Goal: Task Accomplishment & Management: Manage account settings

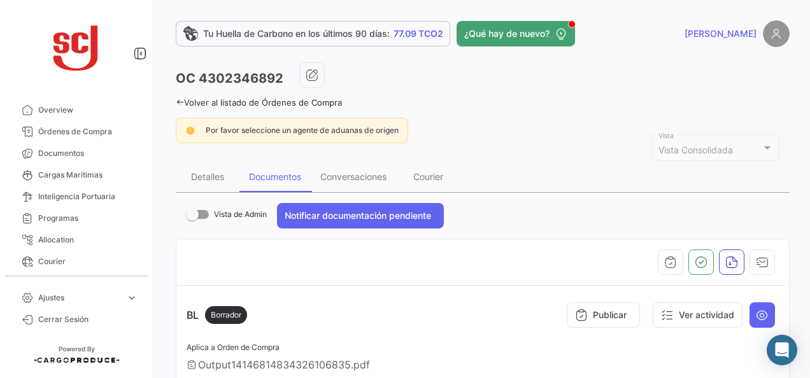
scroll to position [127, 0]
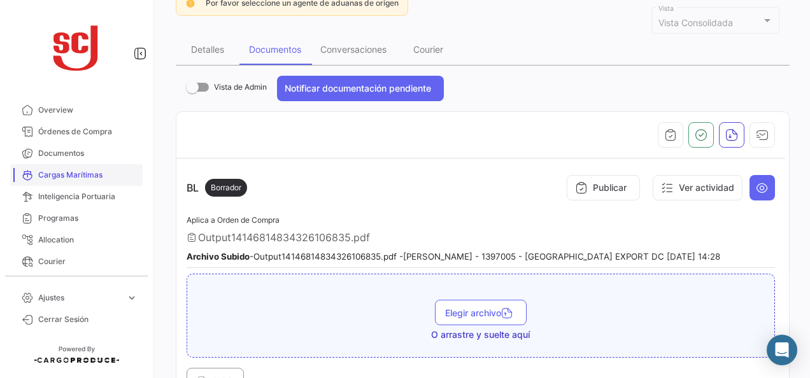
drag, startPoint x: 80, startPoint y: 162, endPoint x: 80, endPoint y: 169, distance: 7.0
click at [80, 162] on link "Documentos" at bounding box center [76, 154] width 132 height 22
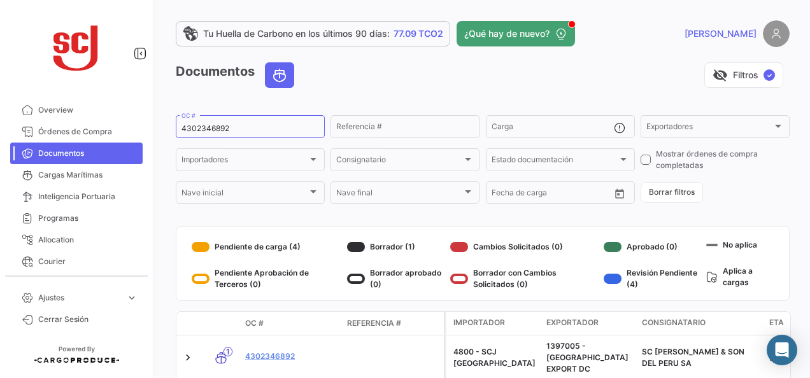
click at [369, 94] on div "Documentos visibility_off Filtros ✓" at bounding box center [483, 80] width 614 height 36
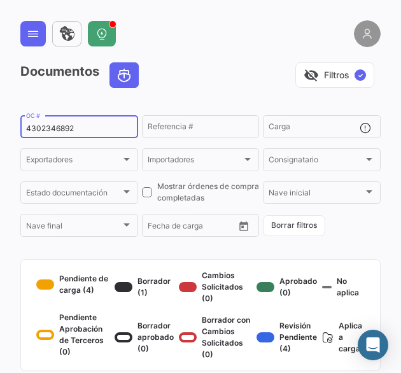
click at [75, 134] on div "4302346892 OC #" at bounding box center [79, 125] width 106 height 25
paste input "4302337326"
drag, startPoint x: 136, startPoint y: 127, endPoint x: 33, endPoint y: 127, distance: 102.5
click at [33, 127] on div "43023468924302337326 OC #" at bounding box center [79, 125] width 118 height 25
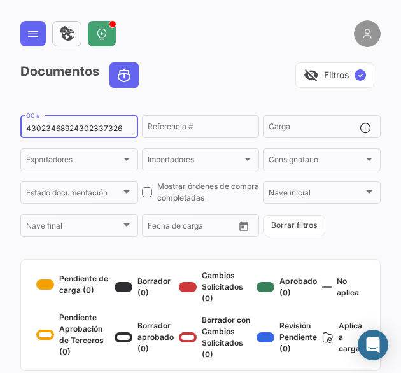
drag, startPoint x: 125, startPoint y: 127, endPoint x: 21, endPoint y: 131, distance: 104.5
click at [21, 131] on div "43023468924302337326 OC #" at bounding box center [79, 125] width 118 height 25
paste input
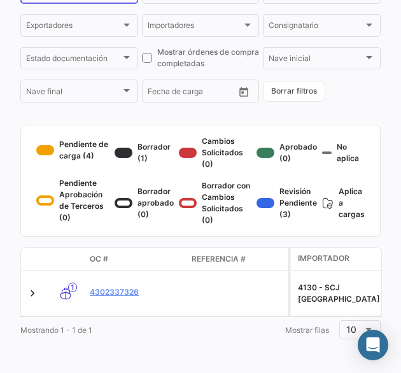
scroll to position [156, 0]
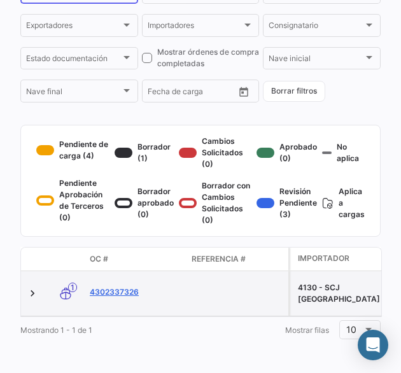
type input "4302337326"
click at [111, 287] on link "4302337326" at bounding box center [136, 292] width 92 height 11
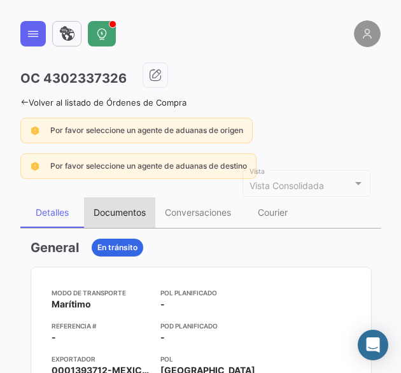
click at [146, 217] on div "Documentos" at bounding box center [119, 212] width 71 height 31
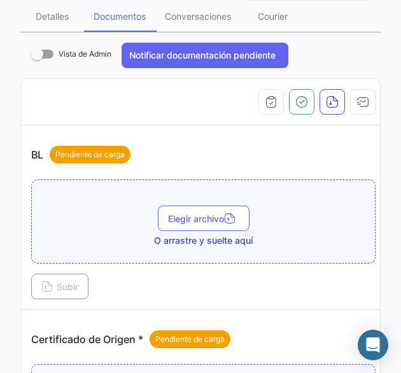
scroll to position [255, 0]
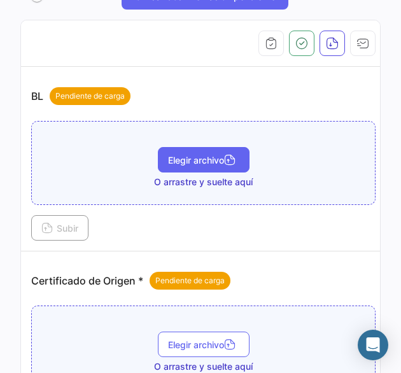
click at [209, 155] on span "Elegir archivo" at bounding box center [203, 160] width 71 height 11
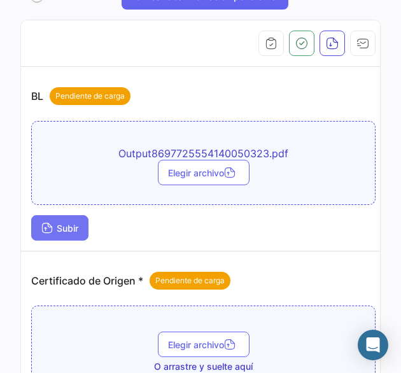
click at [87, 229] on button "Subir" at bounding box center [59, 227] width 57 height 25
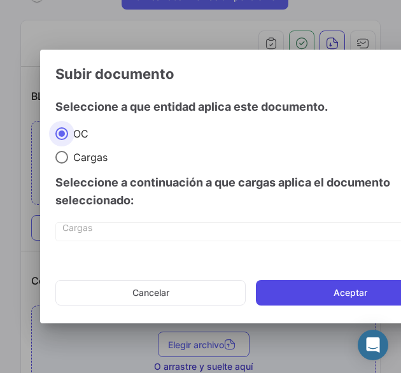
drag, startPoint x: 313, startPoint y: 284, endPoint x: 341, endPoint y: 266, distance: 33.6
click at [313, 285] on button "Aceptar" at bounding box center [350, 292] width 189 height 25
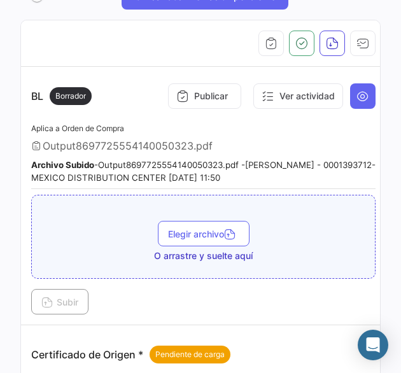
scroll to position [0, 0]
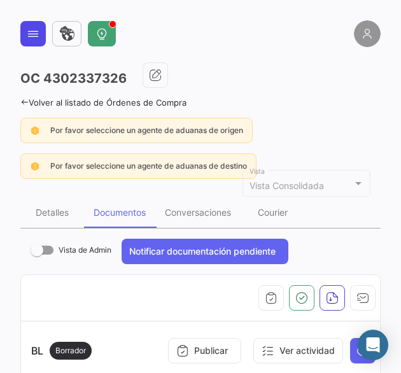
click at [26, 32] on button at bounding box center [32, 33] width 25 height 25
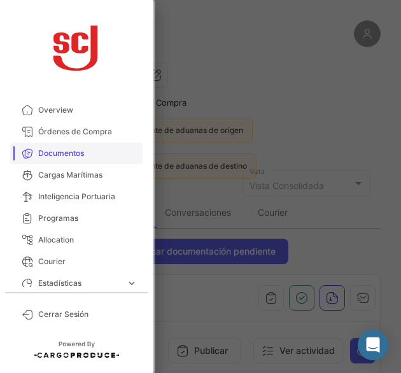
drag, startPoint x: 71, startPoint y: 152, endPoint x: 92, endPoint y: 143, distance: 23.1
click at [71, 152] on span "Documentos" at bounding box center [87, 153] width 99 height 11
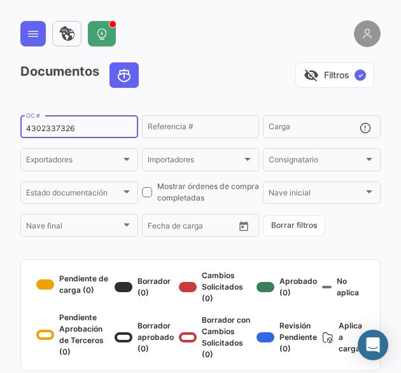
click at [57, 121] on div "4302337326 OC #" at bounding box center [79, 125] width 106 height 25
click at [62, 127] on input "4302337326" at bounding box center [79, 128] width 106 height 9
paste input "9"
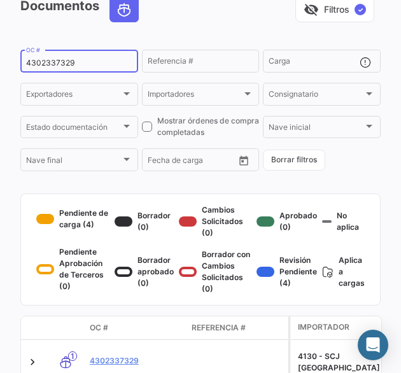
scroll to position [156, 0]
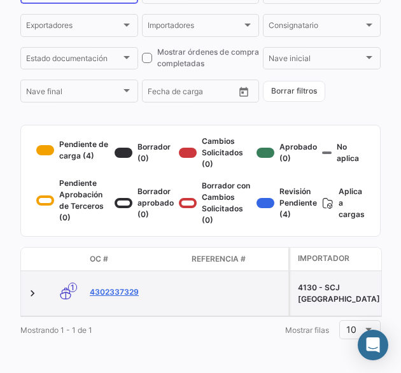
type input "4302337329"
click at [116, 287] on link "4302337329" at bounding box center [136, 292] width 92 height 11
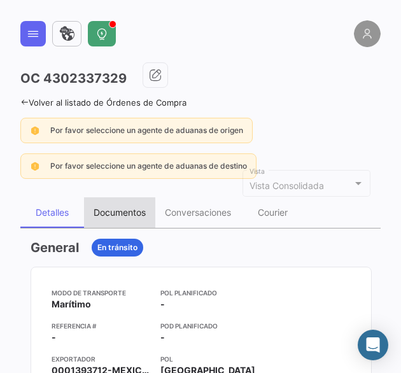
click at [148, 204] on div "Documentos" at bounding box center [119, 212] width 71 height 31
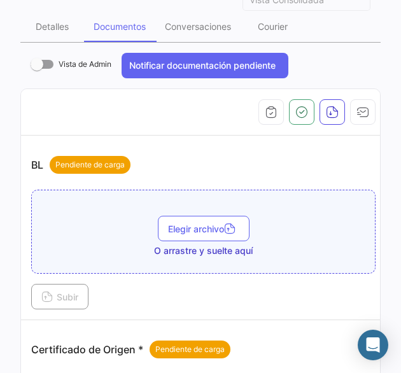
scroll to position [255, 0]
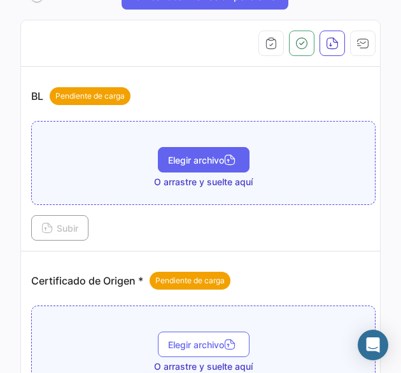
click at [206, 160] on span "Elegir archivo" at bounding box center [203, 160] width 71 height 11
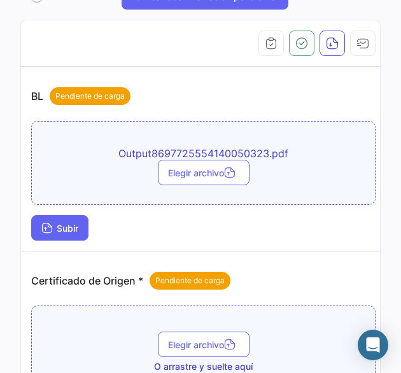
click at [40, 226] on button "Subir" at bounding box center [59, 227] width 57 height 25
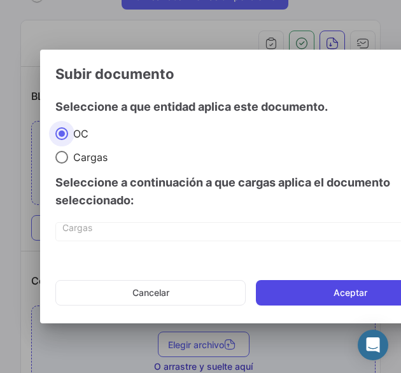
click at [287, 287] on button "Aceptar" at bounding box center [350, 292] width 189 height 25
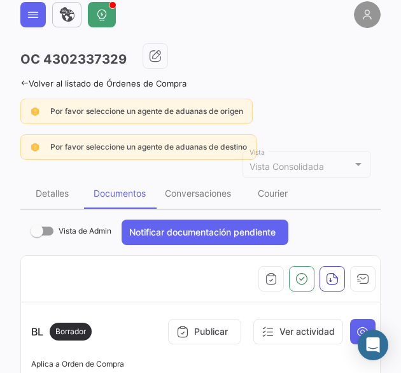
scroll to position [0, 0]
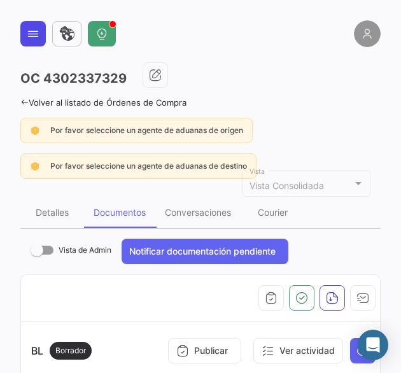
click at [41, 32] on button at bounding box center [32, 33] width 25 height 25
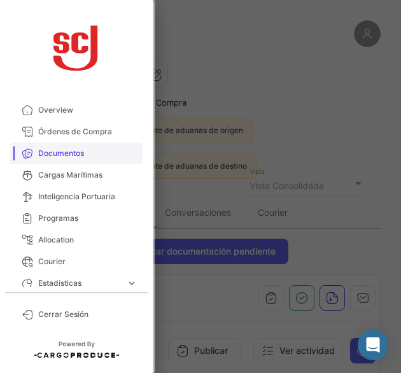
click at [76, 153] on span "Documentos" at bounding box center [87, 153] width 99 height 11
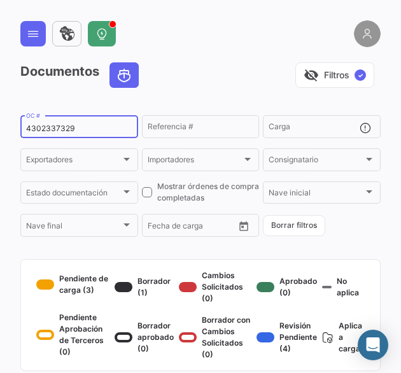
click at [63, 124] on div "4302337329 OC #" at bounding box center [79, 125] width 106 height 25
click at [62, 127] on input "4302337329" at bounding box center [79, 128] width 106 height 9
paste input "9625"
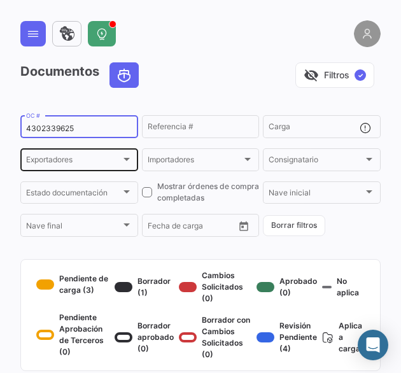
scroll to position [156, 0]
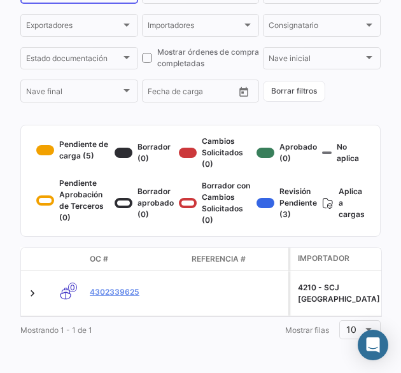
type input "4302339625"
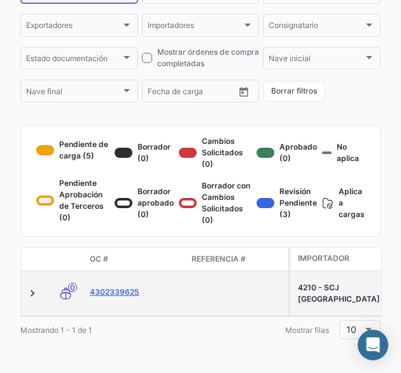
click at [124, 287] on link "4302339625" at bounding box center [136, 292] width 92 height 11
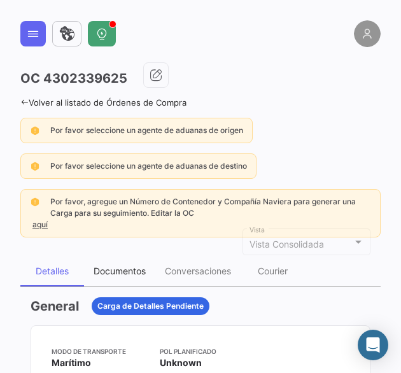
click at [123, 278] on div "Documentos" at bounding box center [119, 271] width 71 height 31
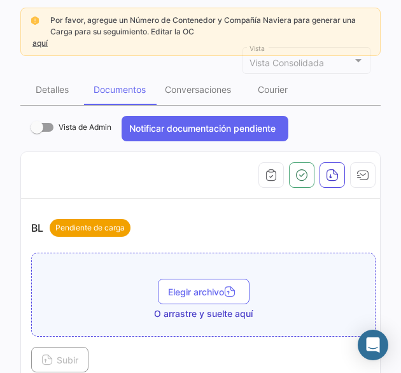
scroll to position [191, 0]
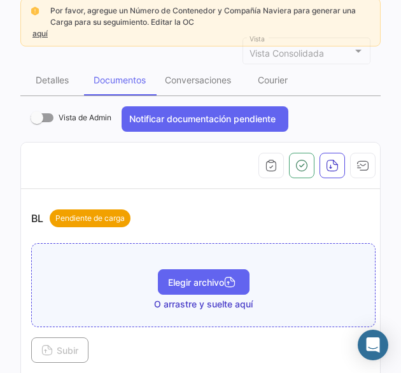
click at [175, 281] on span "Elegir archivo" at bounding box center [203, 282] width 71 height 11
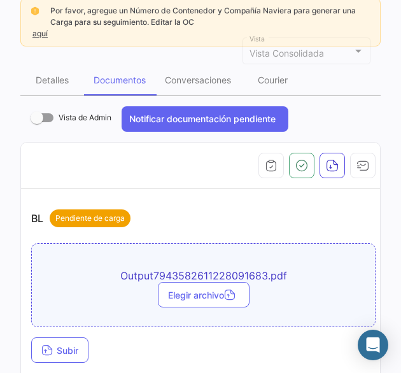
click at [18, 351] on div "OC 4302339625 Volver al listado de Órdenes de Compra Por favor seleccione un ag…" at bounding box center [200, 186] width 401 height 373
click at [48, 347] on icon at bounding box center [46, 351] width 11 height 11
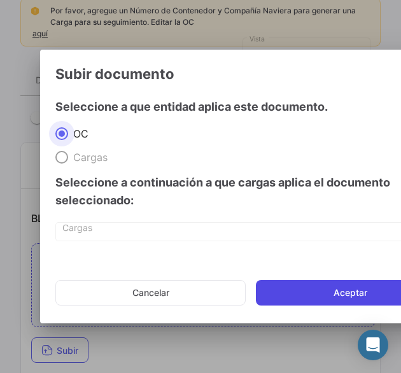
click at [283, 294] on button "Aceptar" at bounding box center [350, 292] width 189 height 25
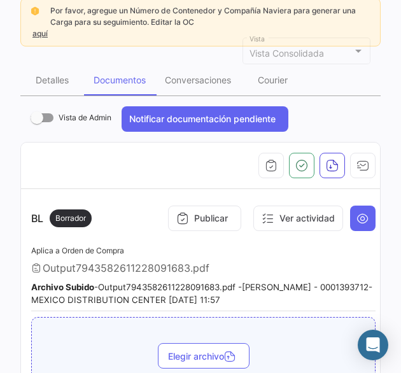
scroll to position [0, 0]
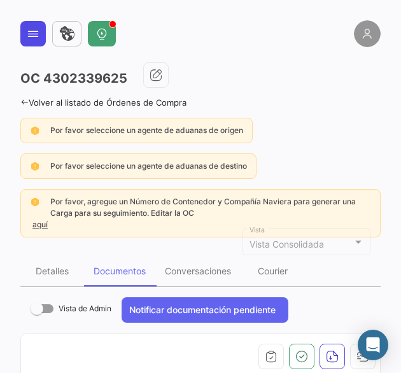
click at [43, 41] on button at bounding box center [32, 33] width 25 height 25
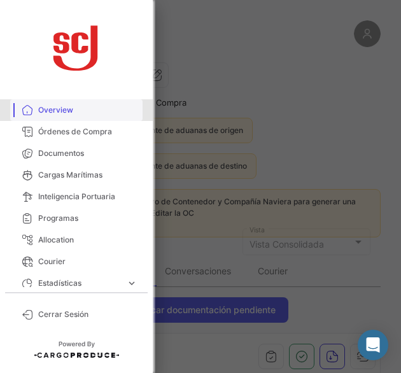
click at [81, 113] on span "Overview" at bounding box center [87, 109] width 99 height 11
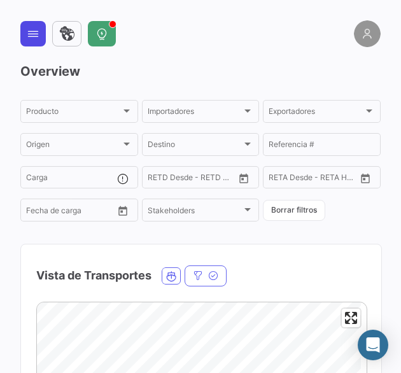
click at [27, 36] on icon at bounding box center [33, 33] width 13 height 13
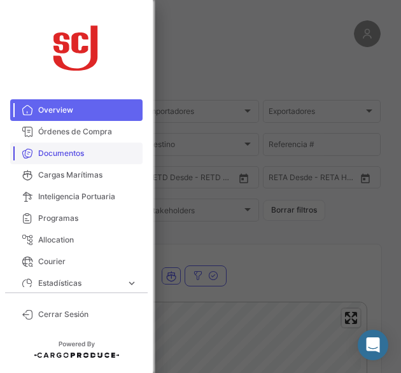
click at [56, 157] on span "Documentos" at bounding box center [87, 153] width 99 height 11
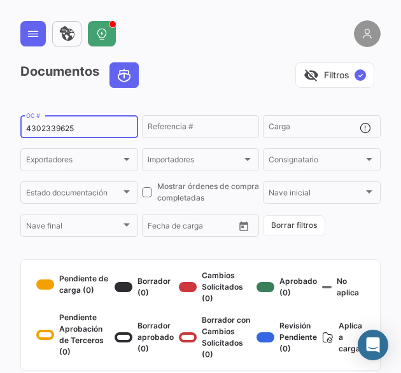
click at [65, 127] on input "4302339625" at bounding box center [79, 128] width 106 height 9
paste input "41062"
drag, startPoint x: 65, startPoint y: 127, endPoint x: 246, endPoint y: 137, distance: 181.1
click at [0, 0] on div "4302341062 OC # Referencia # Carga Exportadores Exportadores Importadores Impor…" at bounding box center [0, 0] width 0 height 0
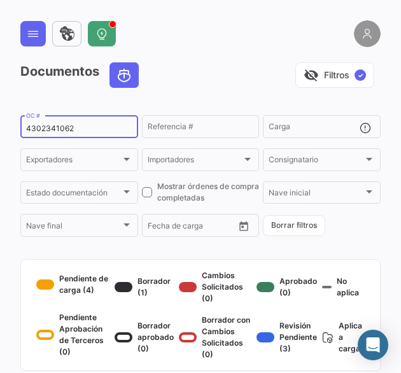
click at [101, 128] on input "4302341062" at bounding box center [79, 128] width 106 height 9
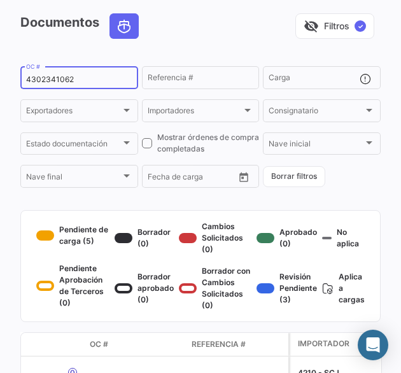
scroll to position [156, 0]
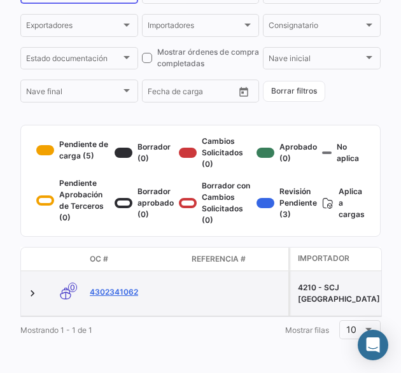
type input "4302341062"
click at [124, 287] on link "4302341062" at bounding box center [136, 292] width 92 height 11
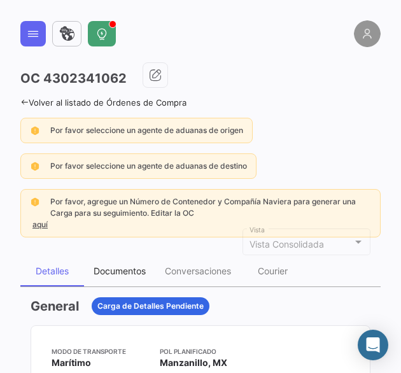
click at [138, 266] on div "Documentos" at bounding box center [120, 271] width 52 height 11
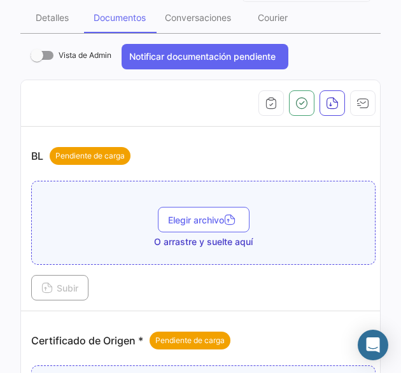
scroll to position [255, 0]
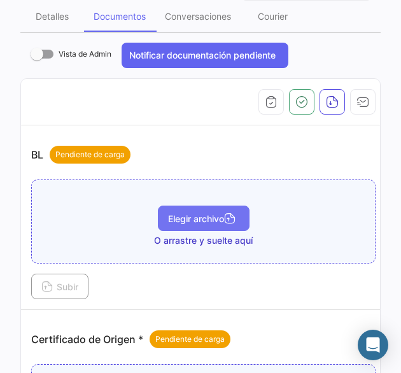
click at [164, 223] on button "Elegir archivo" at bounding box center [204, 218] width 92 height 25
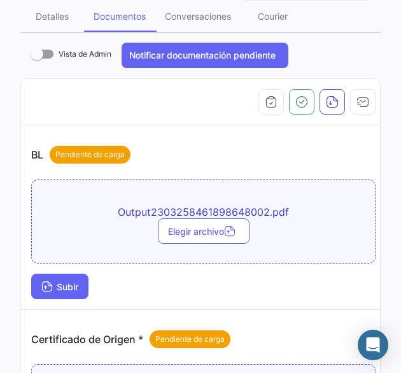
click at [82, 281] on button "Subir" at bounding box center [59, 286] width 57 height 25
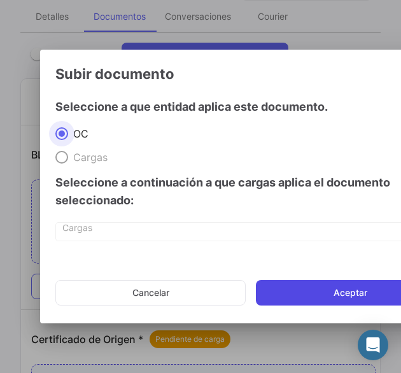
drag, startPoint x: 288, startPoint y: 292, endPoint x: 287, endPoint y: 302, distance: 10.3
click at [288, 292] on button "Aceptar" at bounding box center [350, 292] width 189 height 25
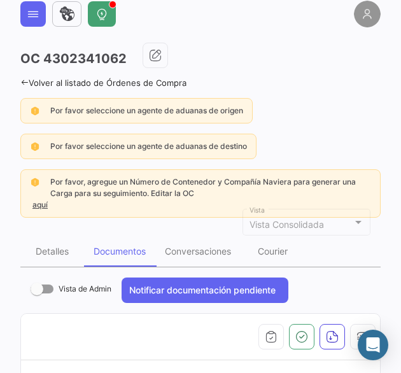
scroll to position [0, 0]
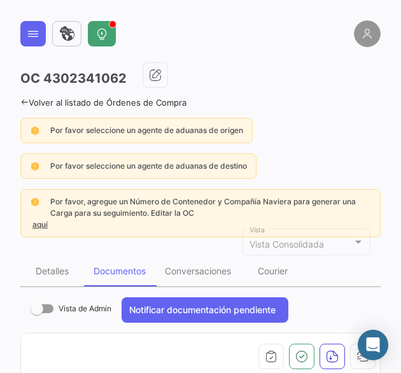
click at [24, 100] on icon at bounding box center [24, 102] width 8 height 8
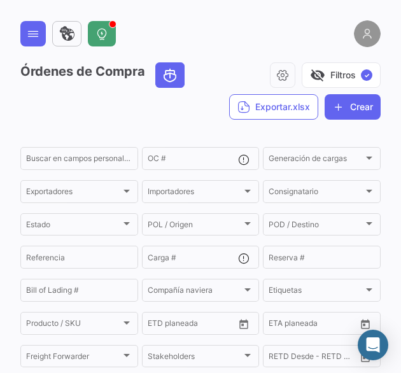
drag, startPoint x: 126, startPoint y: 249, endPoint x: 118, endPoint y: 273, distance: 25.4
click at [120, 273] on form "Buscar en [PERSON_NAME] personalizados... OC # Generación [PERSON_NAME] Generac…" at bounding box center [200, 353] width 360 height 416
click at [29, 35] on icon at bounding box center [33, 33] width 13 height 13
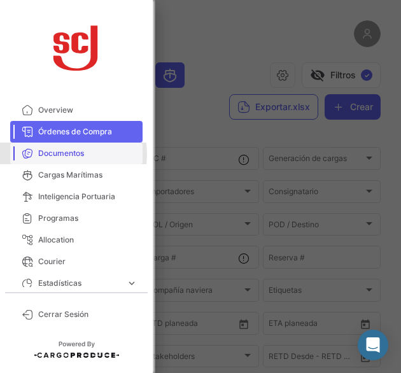
click at [61, 154] on span "Documentos" at bounding box center [87, 153] width 99 height 11
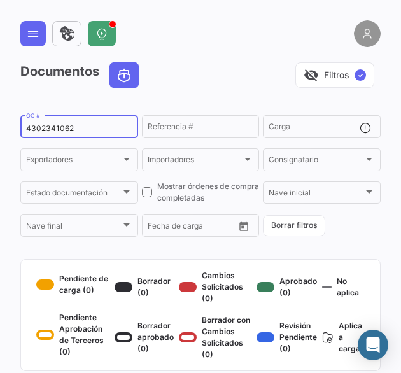
click at [55, 132] on input "4302341062" at bounding box center [79, 128] width 106 height 9
paste input "39614"
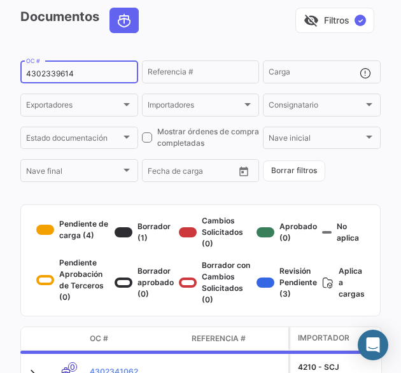
scroll to position [127, 0]
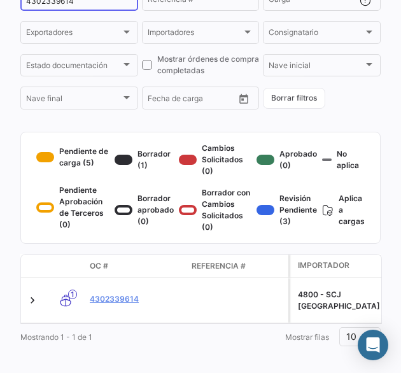
type input "4302339614"
click at [129, 305] on link "4302339614" at bounding box center [136, 299] width 92 height 11
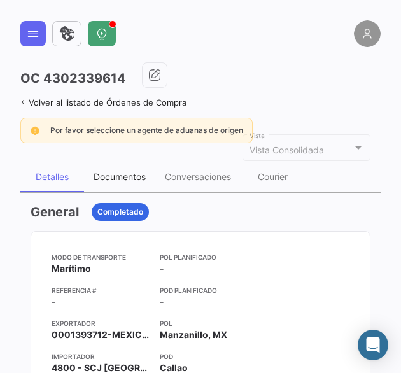
click at [116, 178] on div "Documentos" at bounding box center [120, 176] width 52 height 11
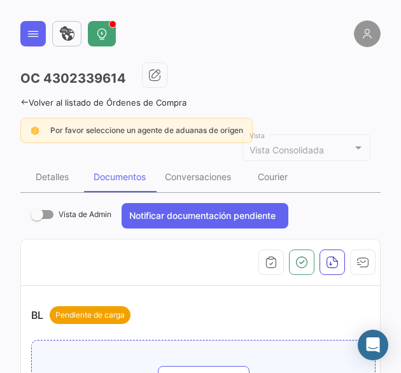
scroll to position [191, 0]
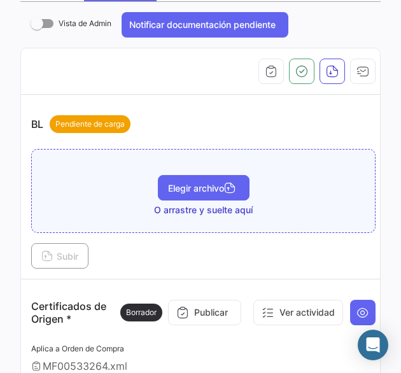
click at [191, 190] on span "Elegir archivo" at bounding box center [203, 188] width 71 height 11
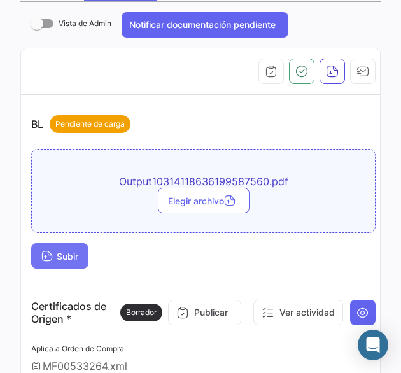
click at [69, 264] on button "Subir" at bounding box center [59, 255] width 57 height 25
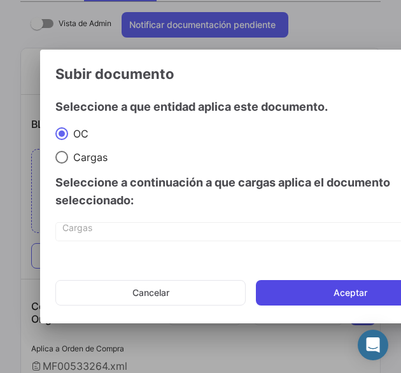
click at [285, 291] on button "Aceptar" at bounding box center [350, 292] width 189 height 25
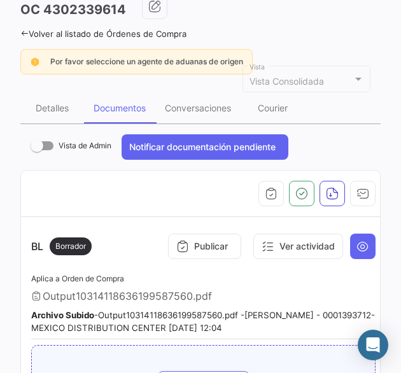
scroll to position [0, 0]
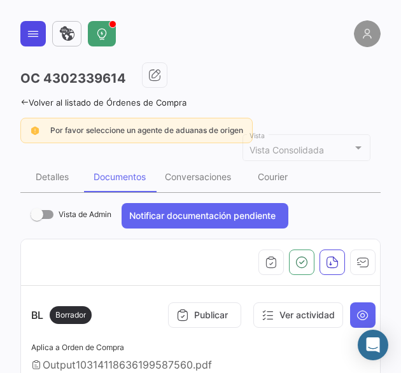
drag, startPoint x: 27, startPoint y: 20, endPoint x: 31, endPoint y: 27, distance: 8.0
click at [27, 20] on div at bounding box center [200, 33] width 360 height 27
click at [33, 31] on icon at bounding box center [33, 33] width 13 height 13
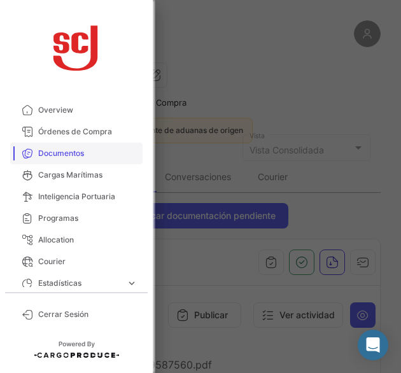
click at [53, 150] on span "Documentos" at bounding box center [87, 153] width 99 height 11
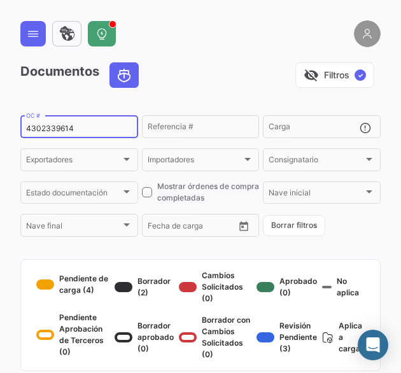
click at [59, 132] on input "4302339614" at bounding box center [79, 128] width 106 height 9
paste input "7325"
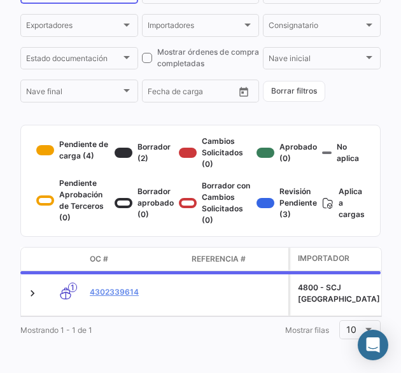
scroll to position [145, 0]
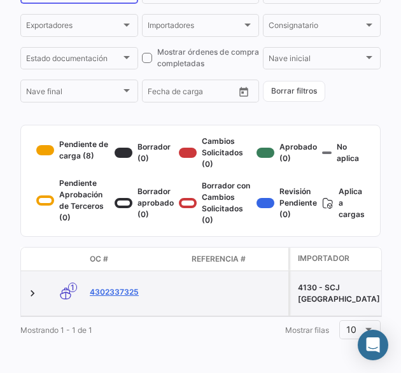
type input "4302337325"
click at [108, 287] on link "4302337325" at bounding box center [136, 292] width 92 height 11
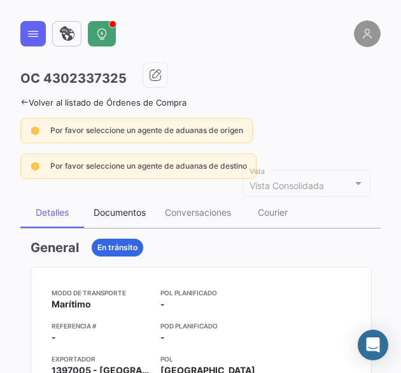
click at [107, 216] on div "Documentos" at bounding box center [120, 212] width 52 height 11
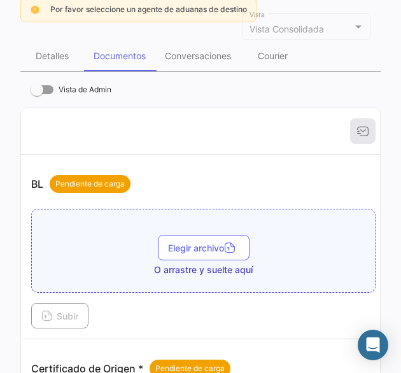
scroll to position [191, 0]
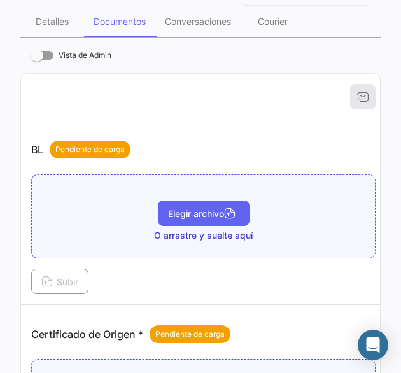
click at [192, 204] on button "Elegir archivo" at bounding box center [204, 213] width 92 height 25
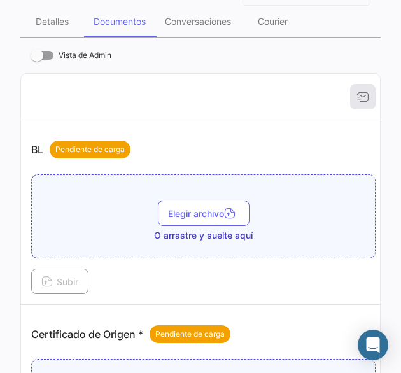
click at [205, 194] on div "Elegir archivo O arrastre y suelte aquí" at bounding box center [203, 216] width 345 height 84
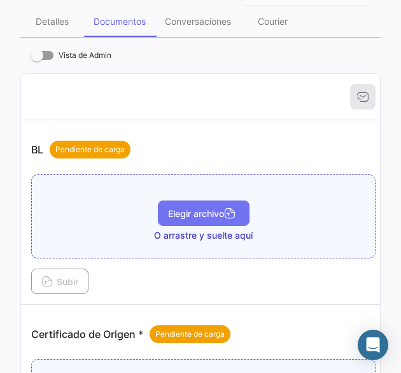
click at [206, 210] on span "Elegir archivo" at bounding box center [203, 213] width 71 height 11
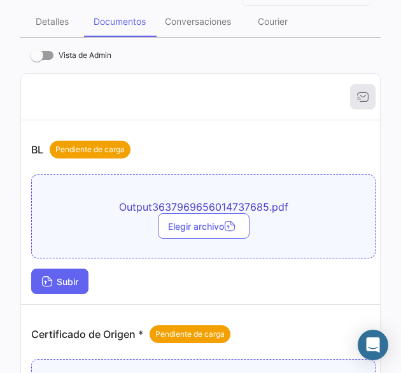
click at [64, 274] on button "Subir" at bounding box center [59, 281] width 57 height 25
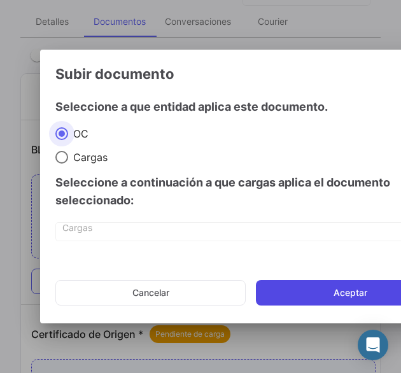
click at [272, 290] on button "Aceptar" at bounding box center [350, 292] width 189 height 25
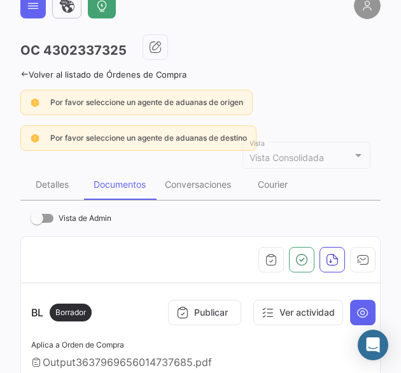
scroll to position [0, 0]
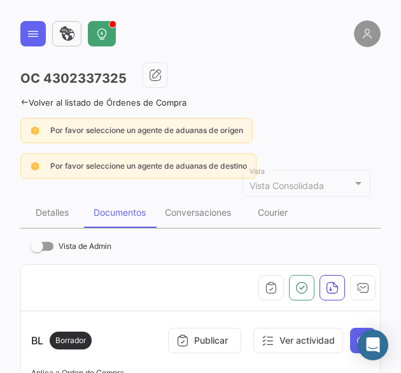
click at [25, 46] on div at bounding box center [200, 33] width 360 height 27
click at [24, 38] on button at bounding box center [32, 33] width 25 height 25
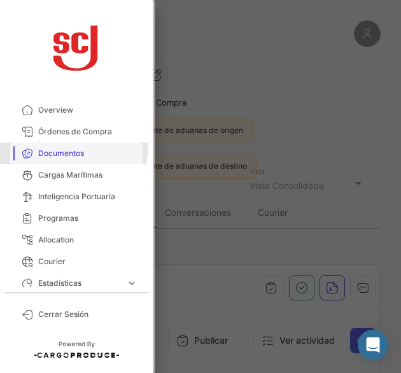
click at [66, 145] on link "Documentos" at bounding box center [76, 154] width 132 height 22
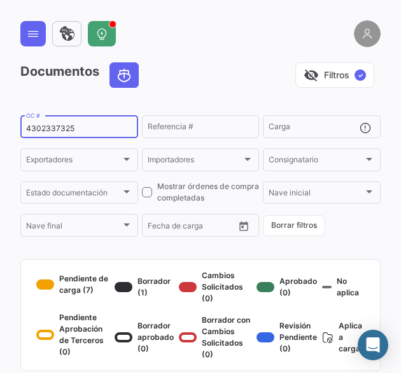
click at [61, 129] on input "4302337325" at bounding box center [79, 128] width 106 height 9
click at [61, 130] on input "4302337325" at bounding box center [79, 128] width 106 height 9
paste input "40320"
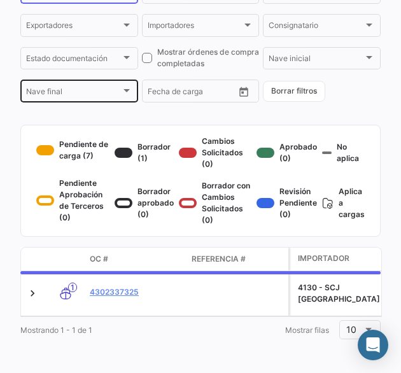
scroll to position [145, 0]
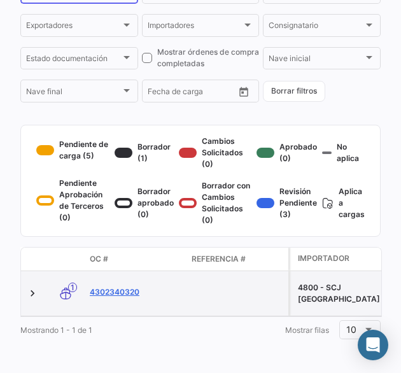
type input "4302340320"
click at [125, 292] on link "4302340320" at bounding box center [136, 292] width 92 height 11
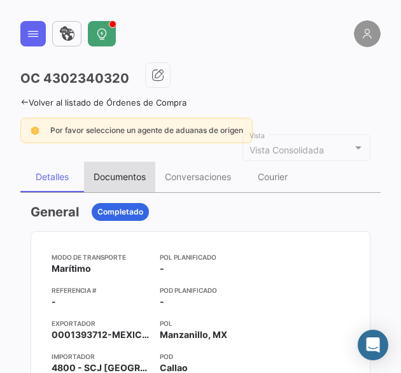
click at [117, 176] on div "Documentos" at bounding box center [120, 176] width 52 height 11
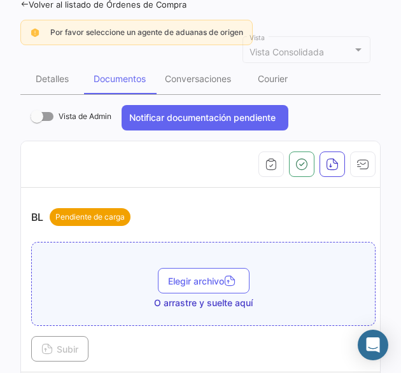
scroll to position [255, 0]
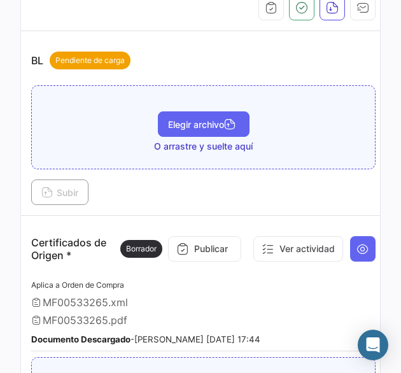
click at [167, 132] on button "Elegir archivo" at bounding box center [204, 123] width 92 height 25
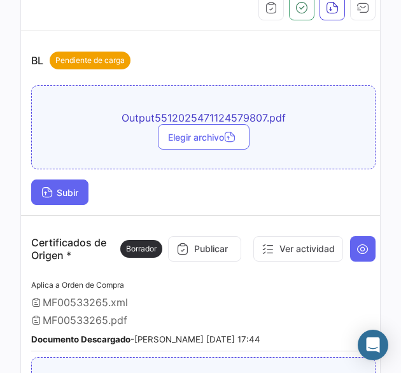
click at [61, 180] on button "Subir" at bounding box center [59, 192] width 57 height 25
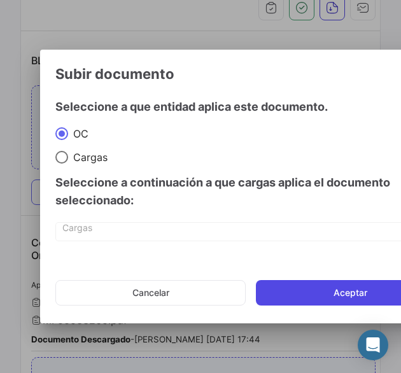
click at [321, 291] on button "Aceptar" at bounding box center [350, 292] width 189 height 25
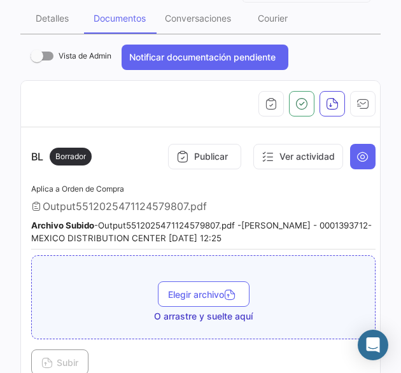
scroll to position [0, 0]
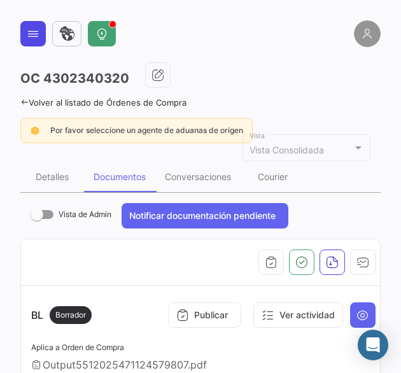
click at [30, 39] on icon at bounding box center [33, 33] width 13 height 13
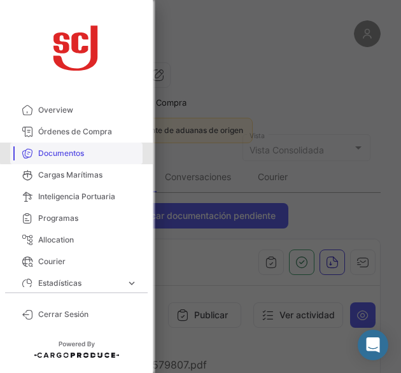
click at [79, 148] on span "Documentos" at bounding box center [87, 153] width 99 height 11
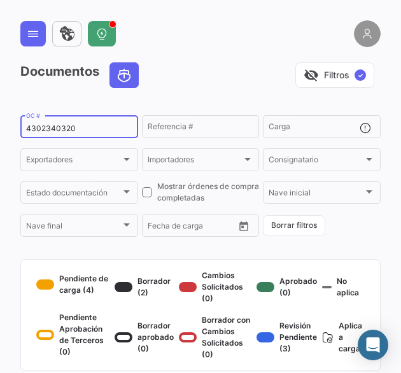
click at [44, 134] on div "4302340320 OC #" at bounding box center [79, 125] width 106 height 25
click at [45, 132] on input "4302340320" at bounding box center [79, 128] width 106 height 9
paste input "3493"
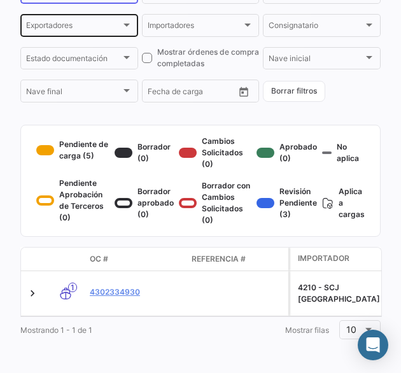
scroll to position [156, 0]
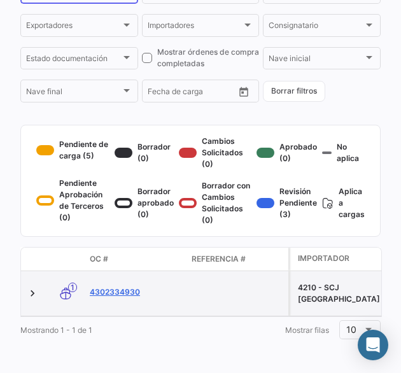
type input "4302334930"
click at [127, 287] on link "4302334930" at bounding box center [136, 292] width 92 height 11
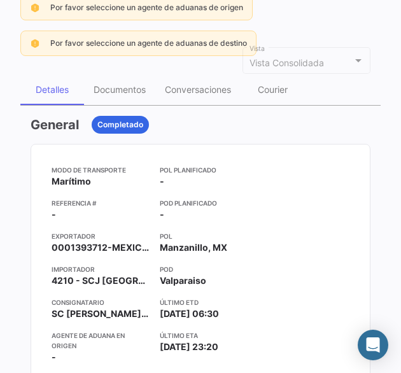
scroll to position [127, 0]
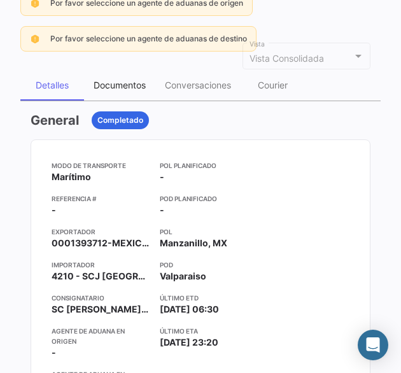
click at [134, 89] on div "Documentos" at bounding box center [120, 85] width 52 height 11
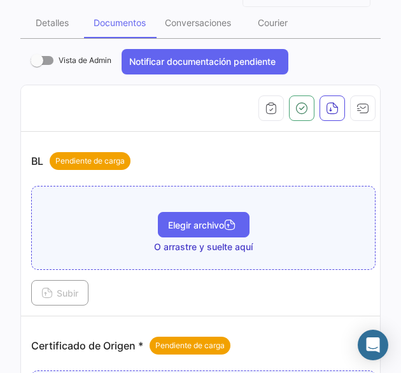
scroll to position [191, 0]
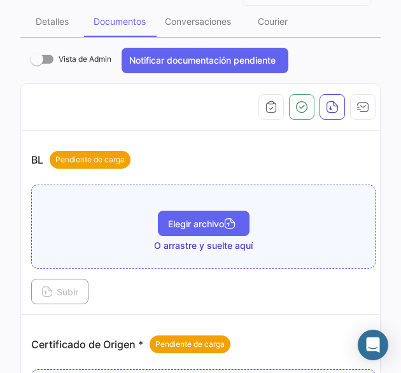
click at [176, 224] on span "Elegir archivo" at bounding box center [203, 223] width 71 height 11
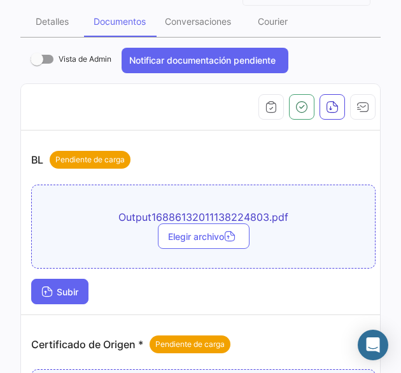
click at [59, 299] on button "Subir" at bounding box center [59, 291] width 57 height 25
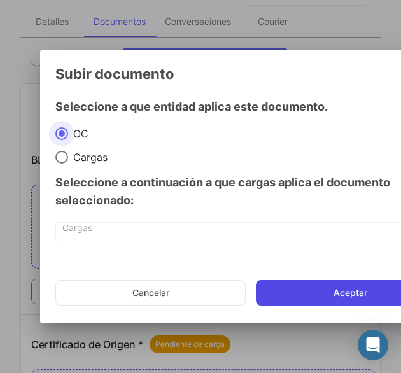
click at [313, 283] on button "Aceptar" at bounding box center [350, 292] width 189 height 25
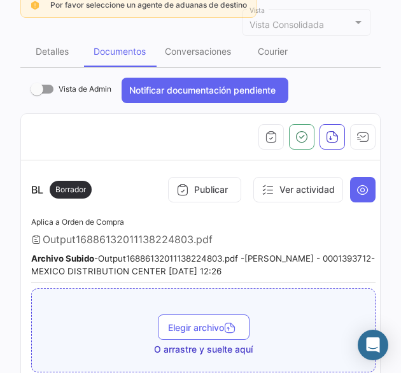
scroll to position [0, 0]
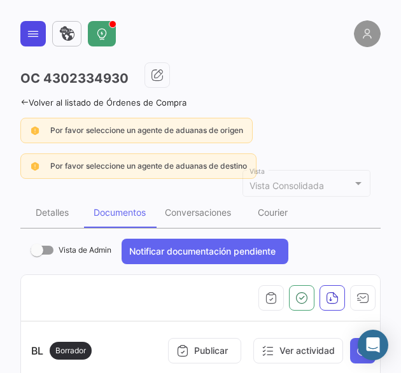
click at [25, 32] on button at bounding box center [32, 33] width 25 height 25
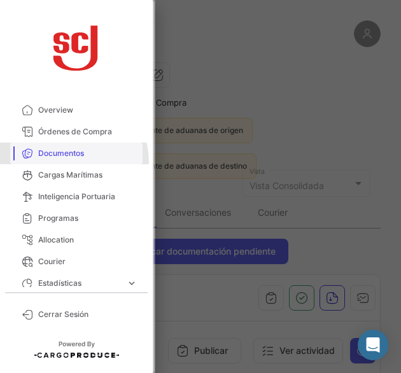
click at [60, 162] on link "Documentos" at bounding box center [76, 154] width 132 height 22
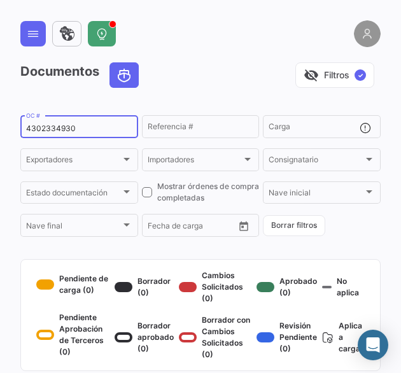
click at [65, 131] on input "4302334930" at bounding box center [79, 128] width 106 height 9
click at [64, 131] on input "4302334930" at bounding box center [79, 128] width 106 height 9
paste input "7328"
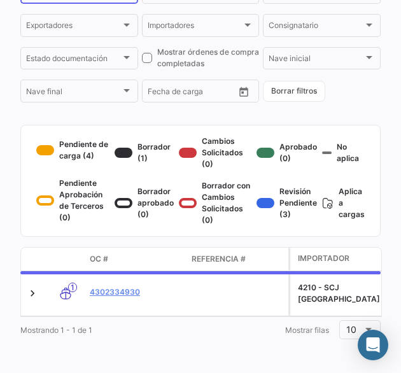
scroll to position [156, 0]
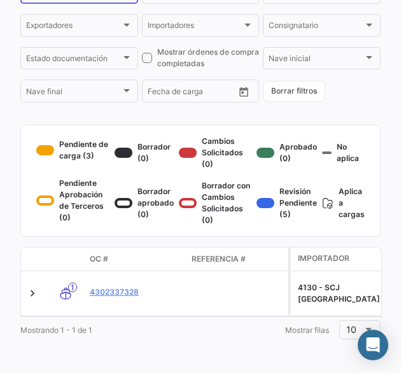
type input "4302337328"
click at [134, 287] on link "4302337328" at bounding box center [136, 292] width 92 height 11
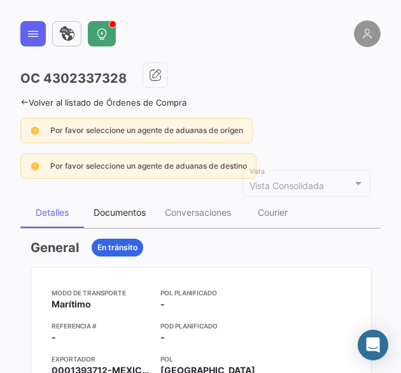
click at [138, 212] on div "Documentos" at bounding box center [120, 212] width 52 height 11
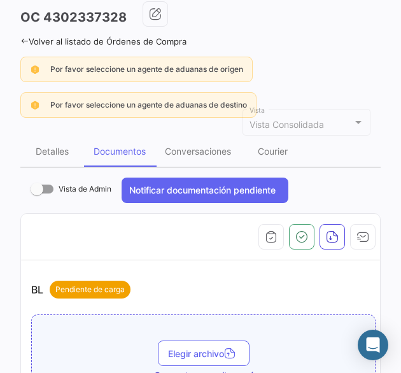
scroll to position [191, 0]
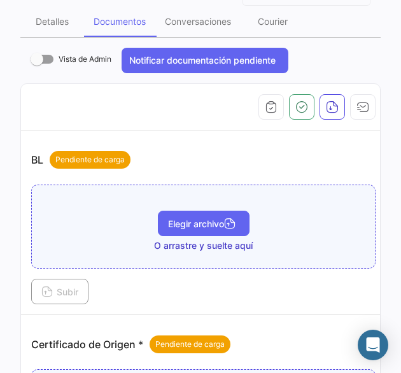
click at [232, 222] on icon "button" at bounding box center [229, 224] width 11 height 11
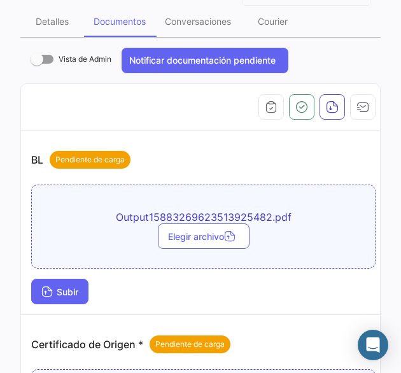
click at [61, 287] on span "Subir" at bounding box center [59, 292] width 37 height 11
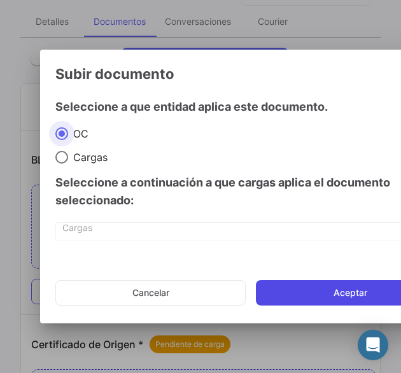
drag, startPoint x: 359, startPoint y: 299, endPoint x: 351, endPoint y: 292, distance: 10.4
click at [359, 299] on button "Aceptar" at bounding box center [350, 292] width 189 height 25
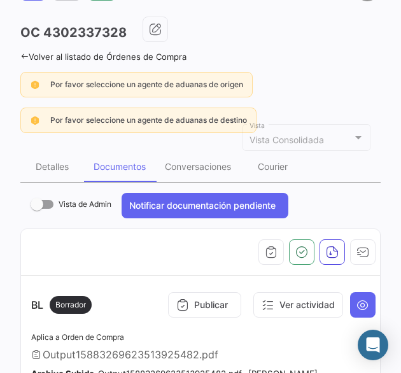
scroll to position [0, 0]
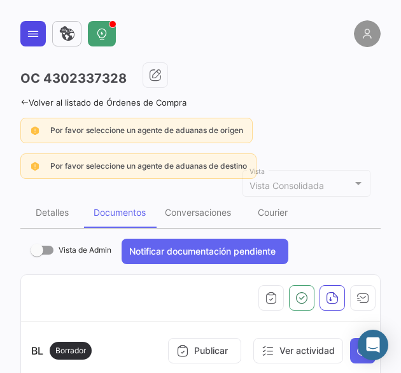
click at [36, 32] on icon at bounding box center [33, 33] width 13 height 13
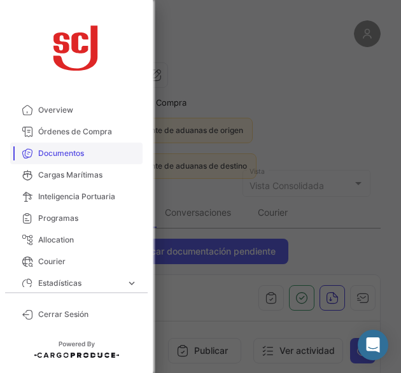
click at [84, 156] on span "Documentos" at bounding box center [87, 153] width 99 height 11
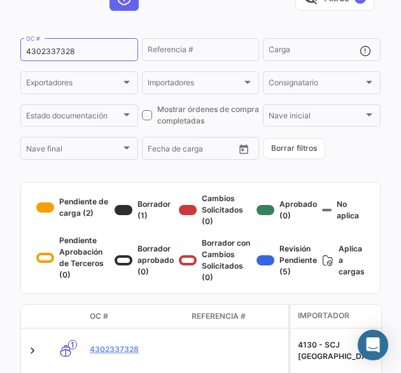
scroll to position [156, 0]
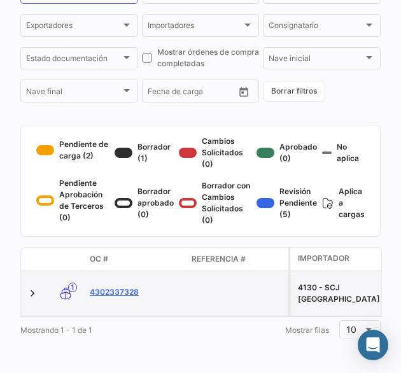
click at [124, 287] on link "4302337328" at bounding box center [136, 292] width 92 height 11
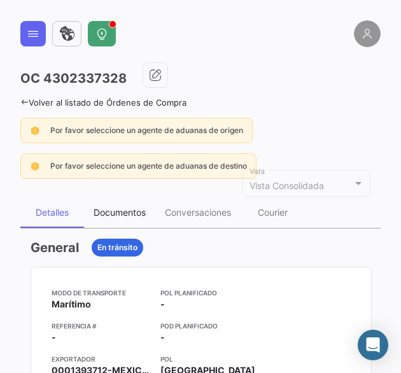
click at [120, 201] on div "Documentos" at bounding box center [119, 212] width 71 height 31
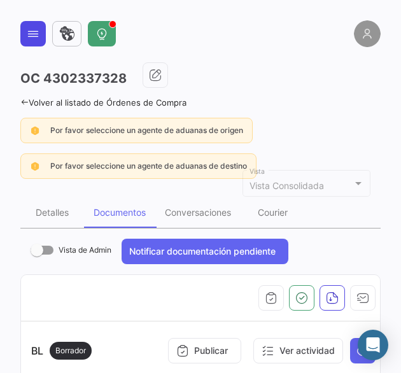
click at [45, 26] on div at bounding box center [200, 33] width 360 height 27
click at [34, 35] on icon at bounding box center [33, 33] width 13 height 13
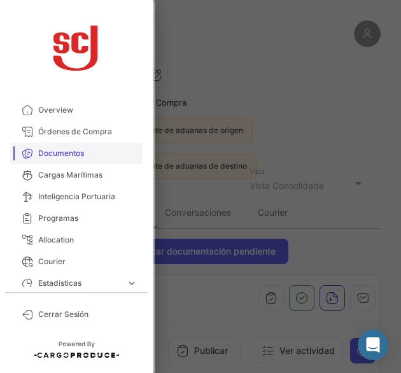
drag, startPoint x: 76, startPoint y: 158, endPoint x: 66, endPoint y: 145, distance: 15.9
click at [76, 158] on span "Documentos" at bounding box center [87, 153] width 99 height 11
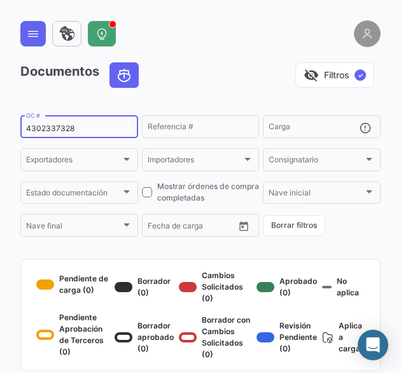
click at [63, 123] on div "4302337328 OC #" at bounding box center [79, 125] width 106 height 25
click at [60, 127] on input "4302337328" at bounding box center [79, 128] width 106 height 9
paste input "9627"
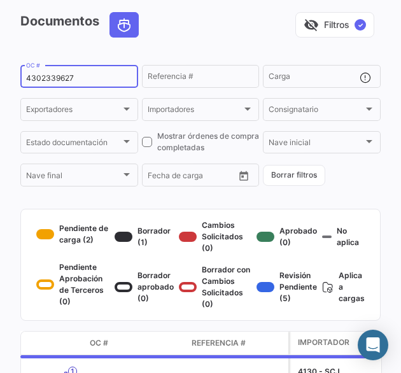
scroll to position [127, 0]
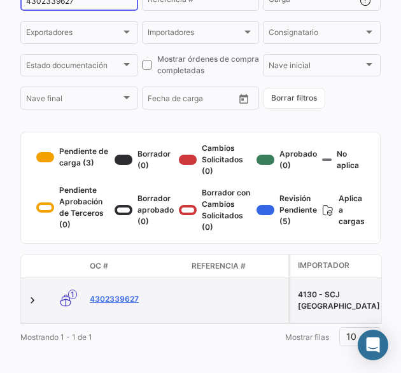
type input "4302339627"
click at [124, 305] on link "4302339627" at bounding box center [136, 299] width 92 height 11
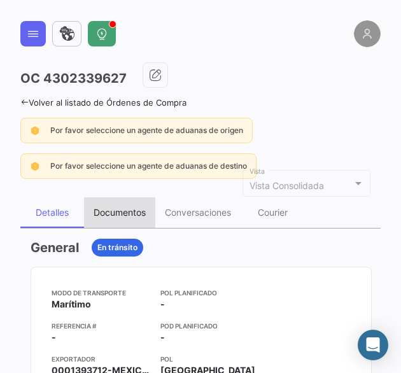
click at [117, 213] on div "Documentos" at bounding box center [120, 212] width 52 height 11
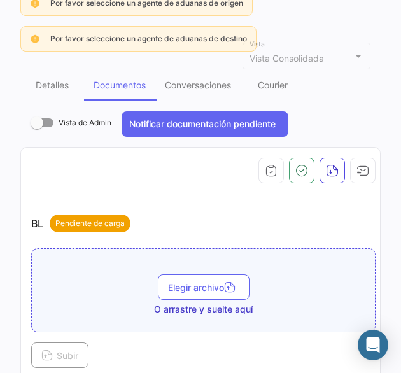
scroll to position [318, 0]
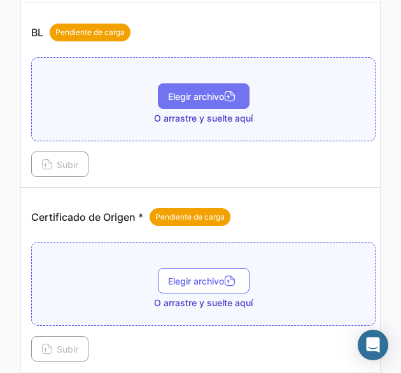
click at [195, 96] on span "Elegir archivo" at bounding box center [203, 96] width 71 height 11
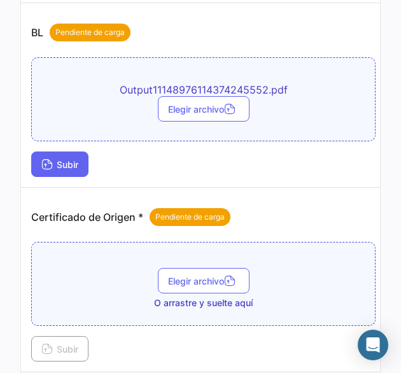
click at [76, 159] on span "Subir" at bounding box center [59, 164] width 37 height 11
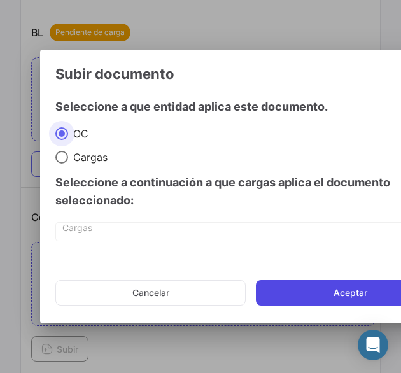
click at [295, 280] on button "Aceptar" at bounding box center [350, 292] width 189 height 25
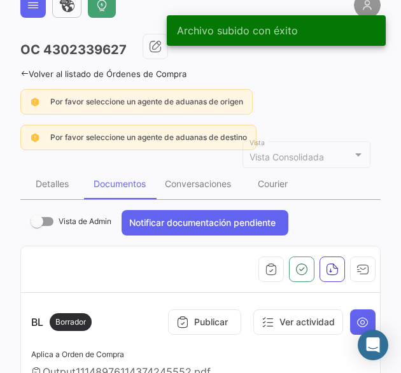
scroll to position [0, 0]
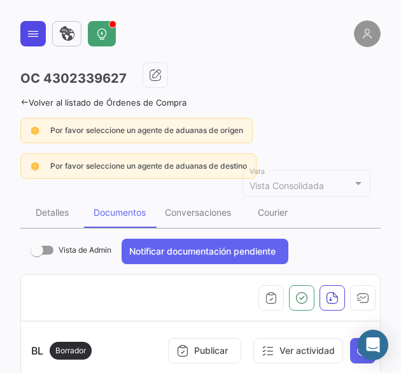
click at [26, 37] on button at bounding box center [32, 33] width 25 height 25
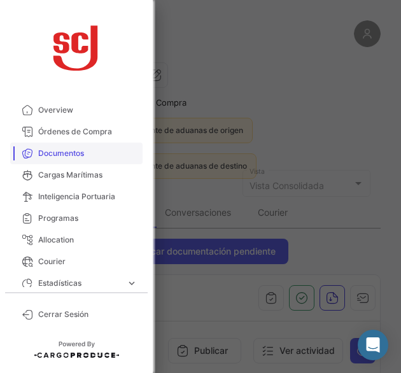
click at [61, 152] on span "Documentos" at bounding box center [87, 153] width 99 height 11
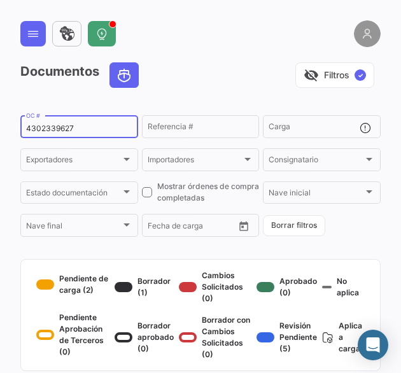
click at [69, 125] on input "4302339627" at bounding box center [79, 128] width 106 height 9
paste input "1"
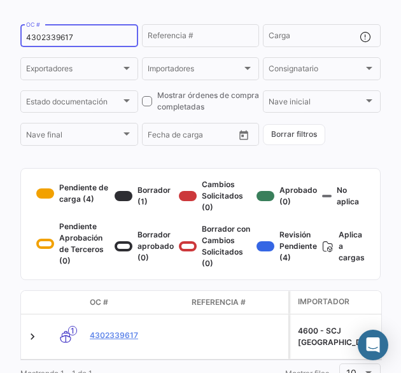
scroll to position [92, 0]
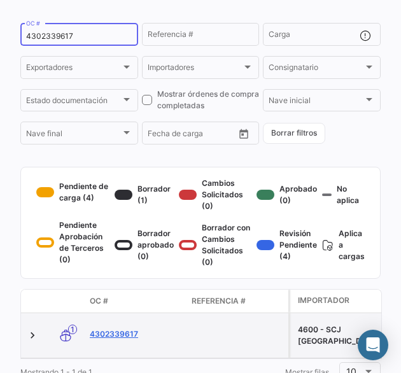
type input "4302339617"
click at [107, 340] on link "4302339617" at bounding box center [136, 334] width 92 height 11
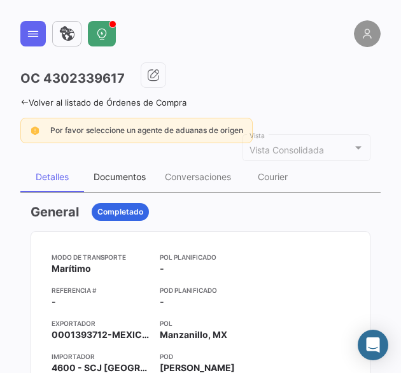
click at [127, 178] on div "Documentos" at bounding box center [120, 176] width 52 height 11
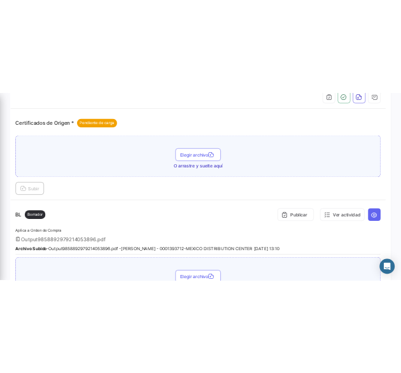
scroll to position [255, 0]
